Goal: Transaction & Acquisition: Book appointment/travel/reservation

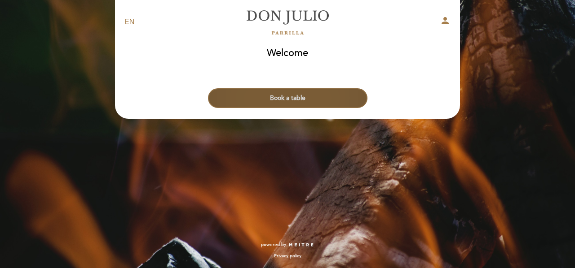
click at [304, 100] on button "Book a table" at bounding box center [287, 98] width 159 height 20
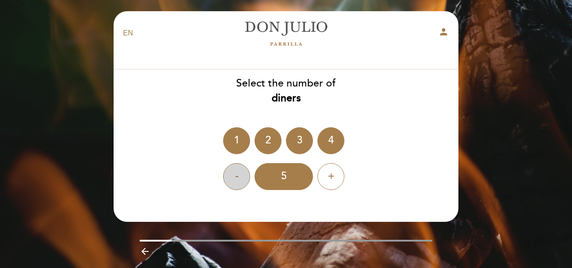
click at [243, 180] on div "-" at bounding box center [236, 176] width 27 height 27
drag, startPoint x: 313, startPoint y: 143, endPoint x: 319, endPoint y: 144, distance: 6.0
click at [316, 144] on ng-container "1 2 3 4" at bounding box center [286, 140] width 126 height 27
click at [325, 144] on div "4" at bounding box center [330, 140] width 27 height 27
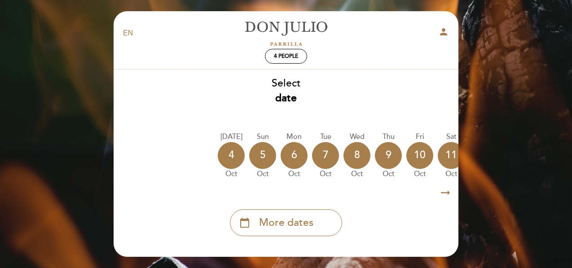
drag, startPoint x: 295, startPoint y: 158, endPoint x: 269, endPoint y: 175, distance: 31.0
click at [269, 175] on div "[DATE] [DATE] [DATE] [DATE] [DATE] [DATE] [DATE] [DATE] [DATE] Sun Oct" at bounding box center [286, 155] width 346 height 57
click at [261, 151] on div "5" at bounding box center [262, 155] width 27 height 27
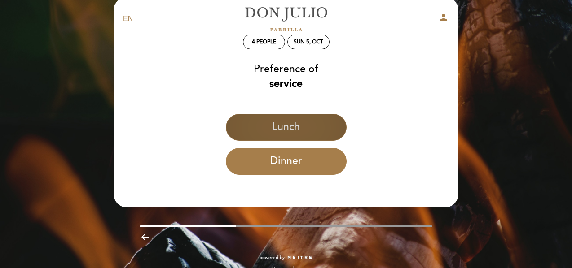
scroll to position [27, 0]
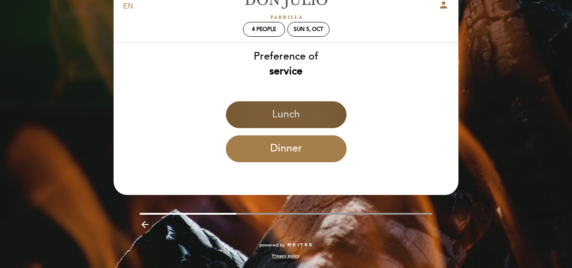
click at [299, 149] on button "Dinner" at bounding box center [286, 149] width 121 height 27
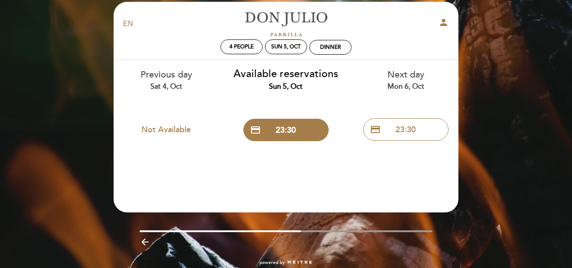
scroll to position [0, 0]
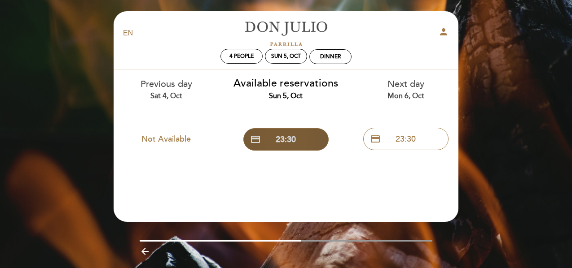
click at [315, 146] on button "credit_card 23:30" at bounding box center [285, 139] width 85 height 22
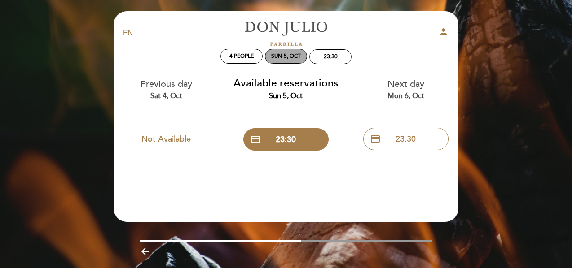
click at [278, 52] on div "Sun 5, Oct" at bounding box center [286, 56] width 42 height 15
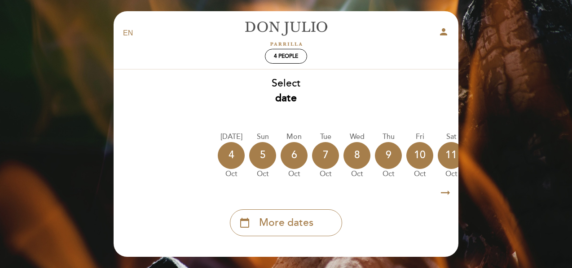
click at [447, 195] on icon "arrow_right_alt" at bounding box center [445, 193] width 13 height 19
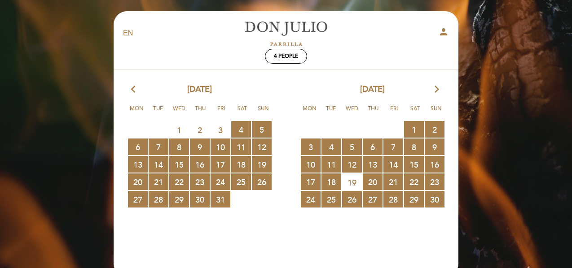
click at [436, 88] on icon "arrow_forward_ios" at bounding box center [437, 90] width 8 height 12
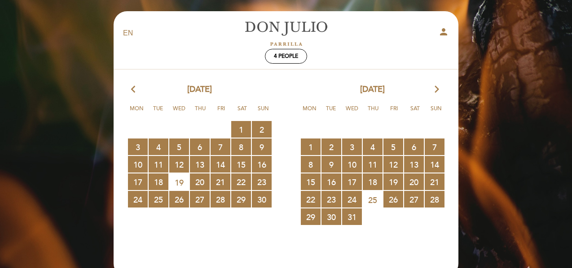
click at [435, 90] on icon "arrow_forward_ios" at bounding box center [437, 90] width 8 height 12
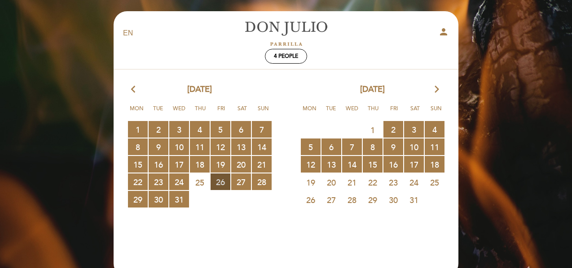
click at [222, 184] on span "26 RESERVATIONS AVAILABLE" at bounding box center [221, 182] width 20 height 17
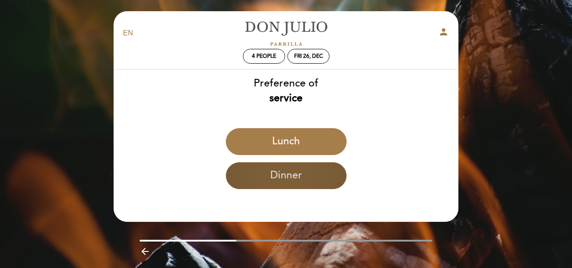
click at [275, 184] on button "Dinner" at bounding box center [286, 175] width 121 height 27
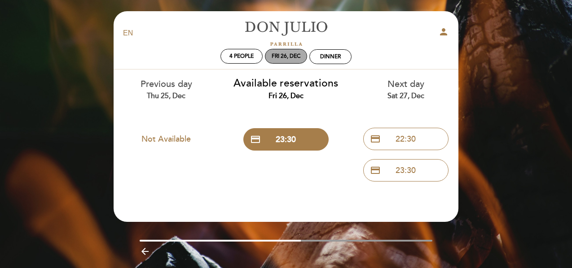
click at [293, 59] on div "Fri 26, Dec" at bounding box center [286, 56] width 29 height 7
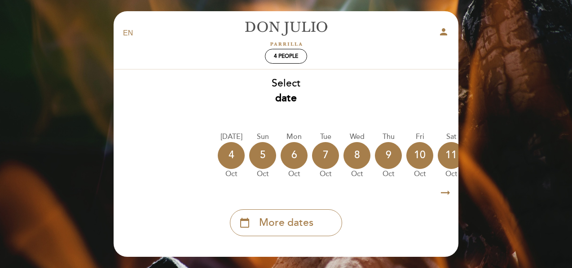
click at [447, 196] on icon "arrow_right_alt" at bounding box center [445, 193] width 13 height 19
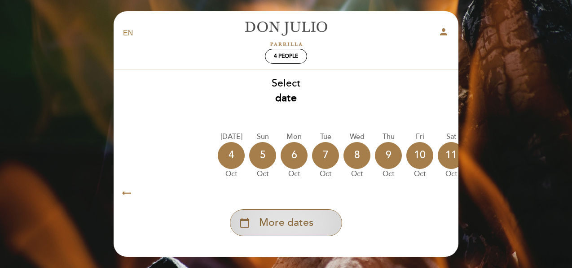
click at [293, 229] on span "More dates" at bounding box center [286, 223] width 54 height 15
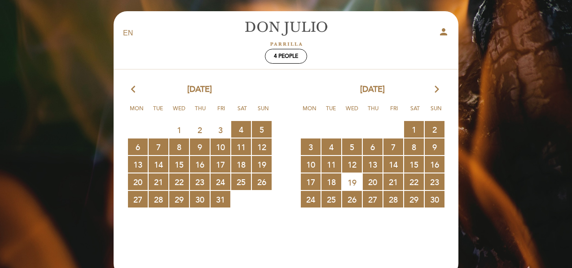
click at [437, 90] on icon "arrow_forward_ios" at bounding box center [437, 90] width 8 height 12
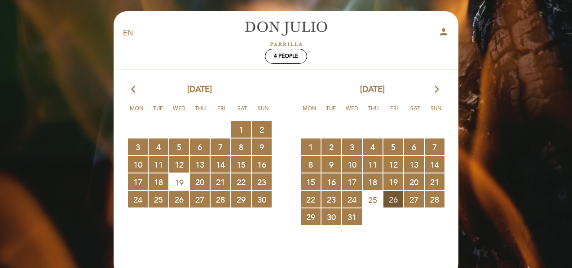
click at [390, 194] on span "26 RESERVATIONS AVAILABLE" at bounding box center [393, 199] width 20 height 17
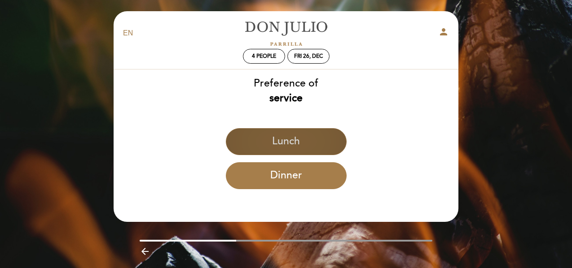
click at [298, 135] on button "Lunch" at bounding box center [286, 141] width 121 height 27
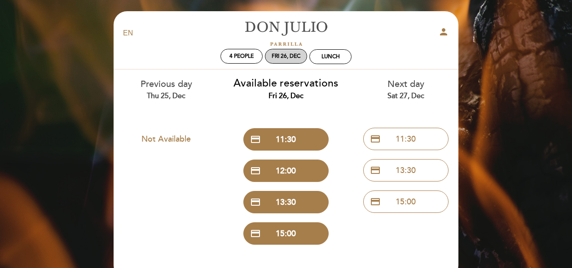
click at [283, 56] on div "Fri 26, Dec" at bounding box center [286, 56] width 29 height 7
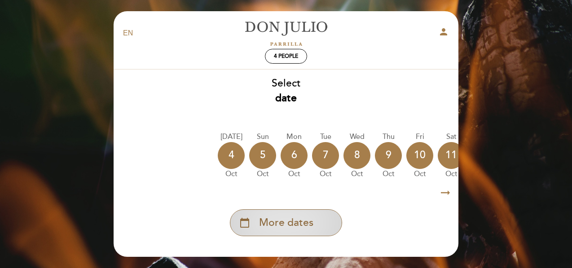
click at [304, 228] on span "More dates" at bounding box center [286, 223] width 54 height 15
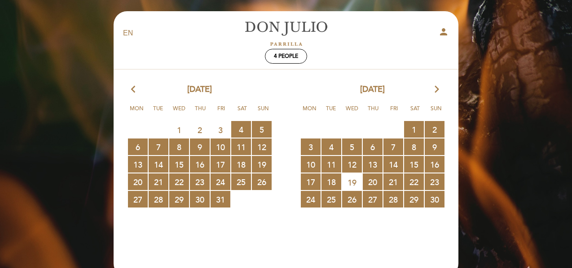
click at [430, 86] on div "[DATE] arrow_forward_ios" at bounding box center [372, 90] width 173 height 12
click at [436, 87] on icon "arrow_forward_ios" at bounding box center [437, 90] width 8 height 12
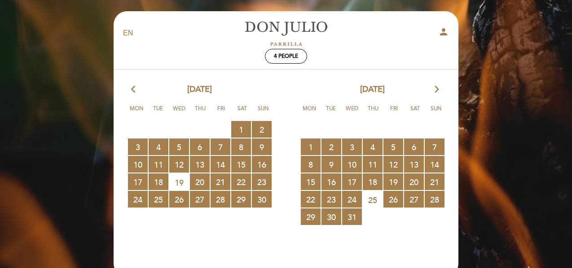
click at [436, 87] on icon "arrow_forward_ios" at bounding box center [437, 90] width 8 height 12
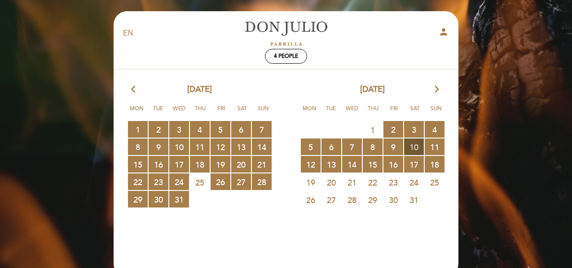
click at [415, 145] on span "10 RESERVATIONS AVAILABLE" at bounding box center [414, 147] width 20 height 17
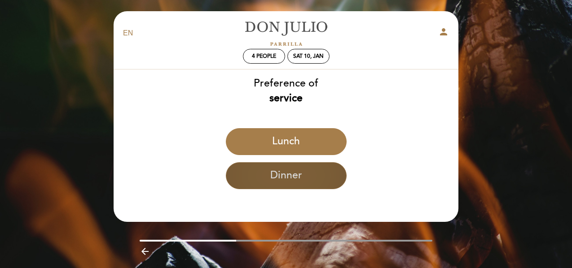
click at [278, 179] on button "Dinner" at bounding box center [286, 175] width 121 height 27
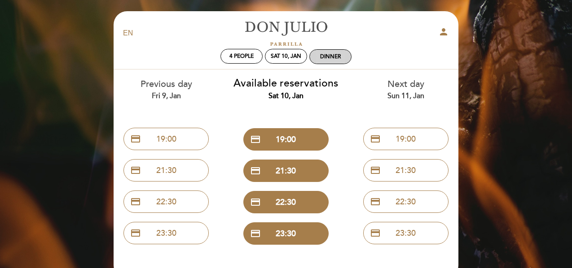
click at [337, 57] on div "Dinner" at bounding box center [330, 56] width 21 height 7
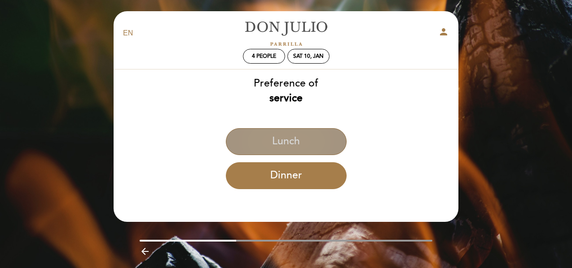
click at [307, 139] on button "Lunch" at bounding box center [286, 141] width 121 height 27
